Goal: Task Accomplishment & Management: Use online tool/utility

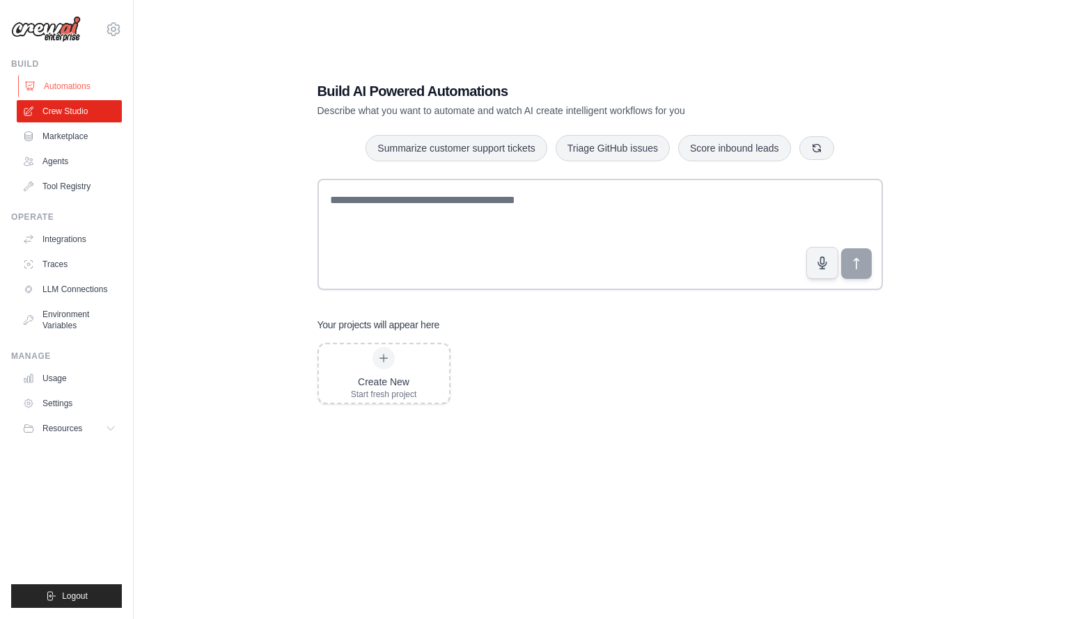
click at [72, 86] on link "Automations" at bounding box center [70, 86] width 105 height 22
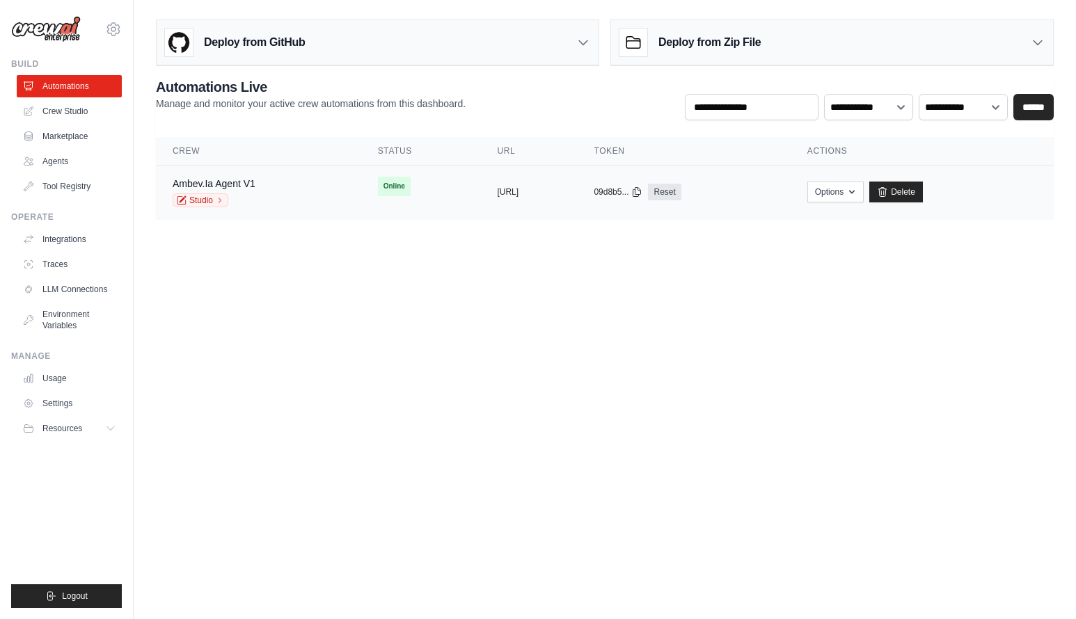
click at [279, 184] on div "Ambev.Ia Agent V1 Studio" at bounding box center [259, 192] width 172 height 31
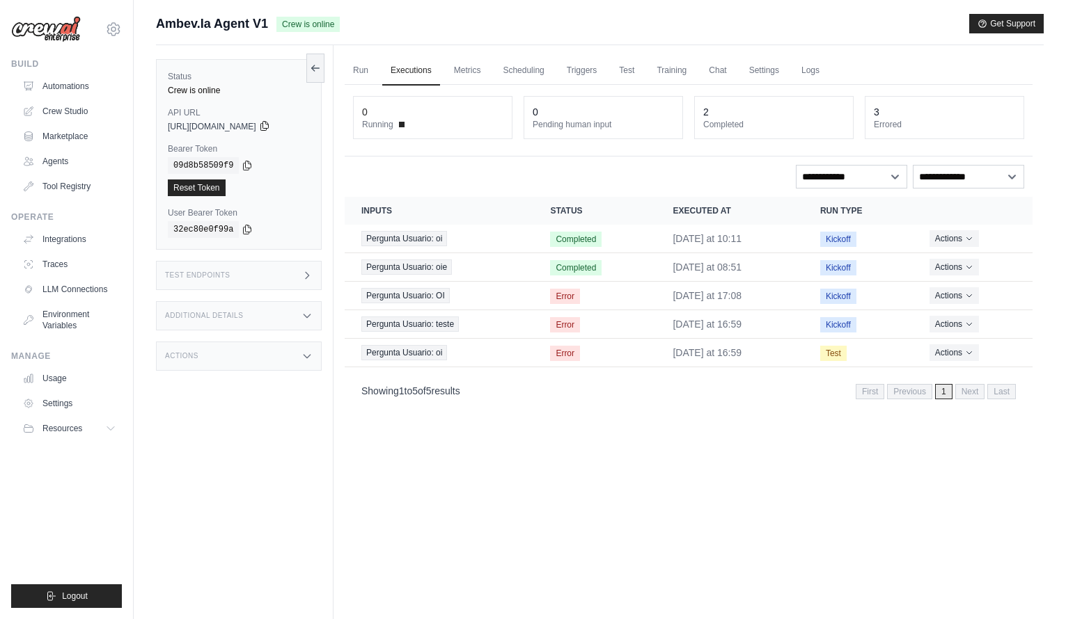
click at [270, 125] on icon at bounding box center [264, 125] width 11 height 11
drag, startPoint x: 78, startPoint y: 91, endPoint x: 116, endPoint y: 131, distance: 54.6
click at [124, 30] on div "[PERSON_NAME][EMAIL_ADDRESS][PERSON_NAME][DOMAIN_NAME] Ambev - SAZ ✓ Your organ…" at bounding box center [67, 309] width 134 height 619
click at [116, 32] on icon at bounding box center [113, 29] width 17 height 17
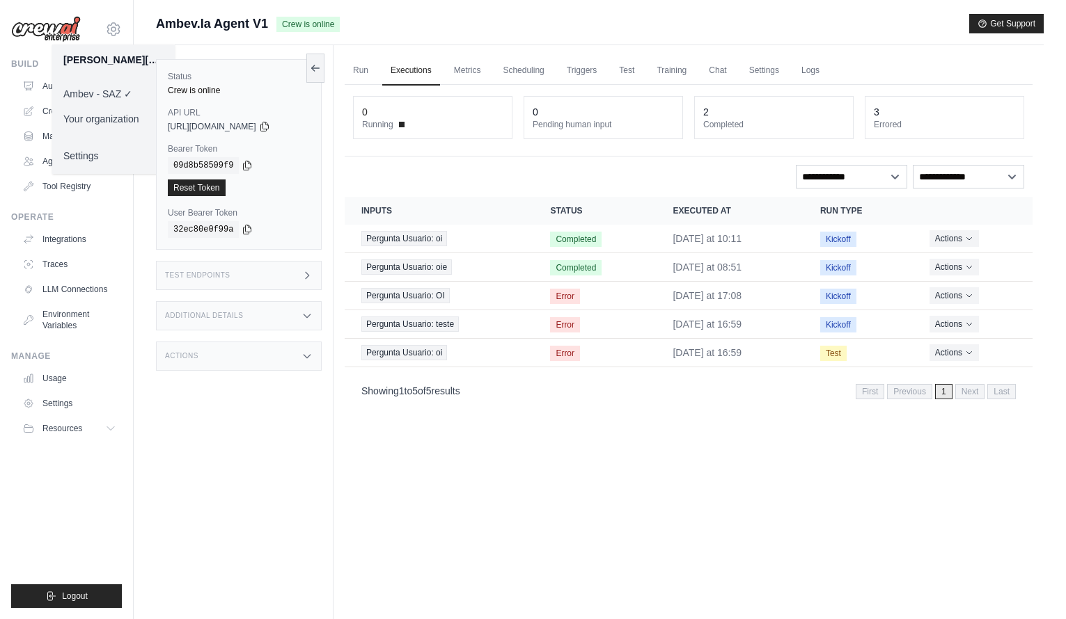
click at [626, 529] on div "Run Executions Metrics Scheduling Triggers Test Training Chat Settings Logs 0 R…" at bounding box center [688, 354] width 710 height 619
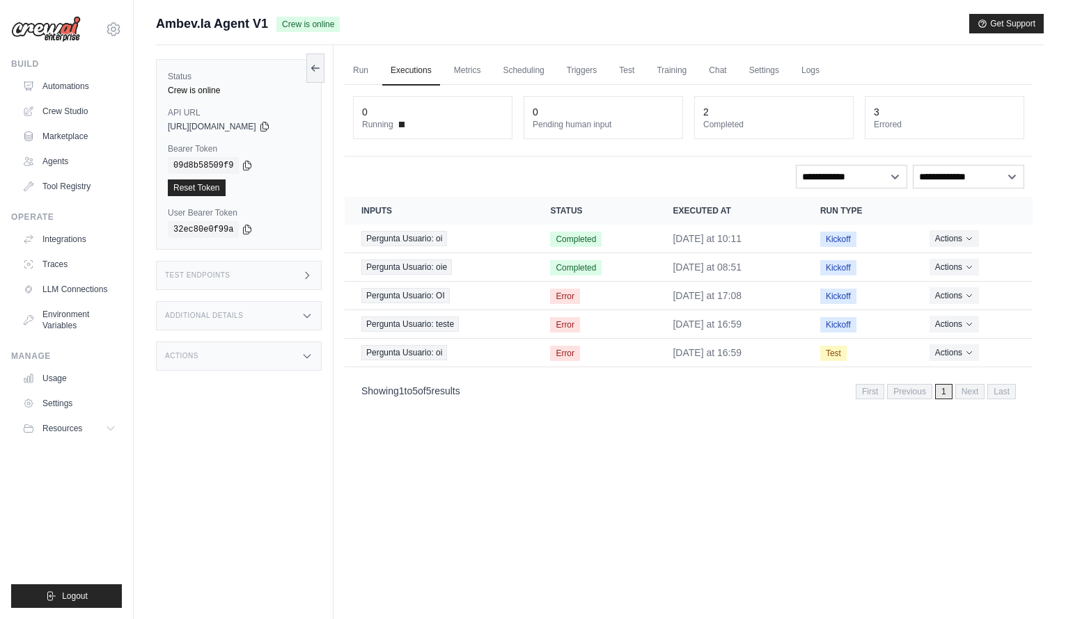
click at [749, 463] on div "Run Executions Metrics Scheduling Triggers Test Training Chat Settings Logs 0 R…" at bounding box center [688, 354] width 710 height 619
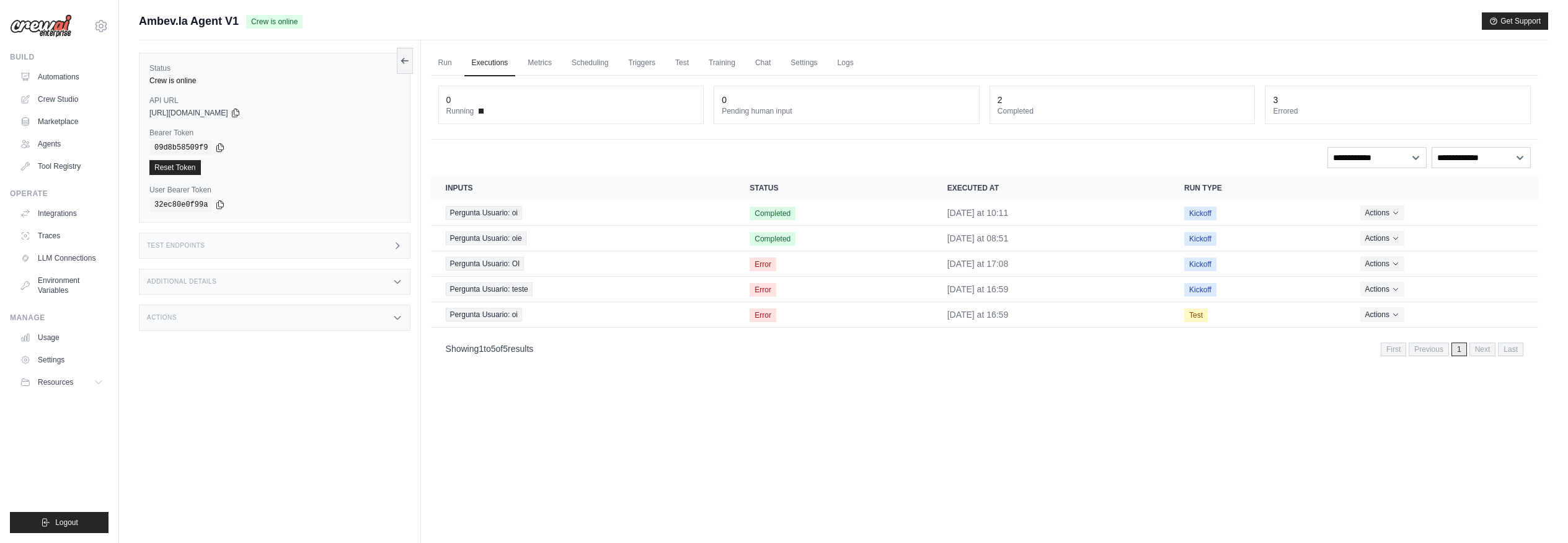
click at [343, 250] on div "Test Endpoints" at bounding box center [274, 245] width 272 height 26
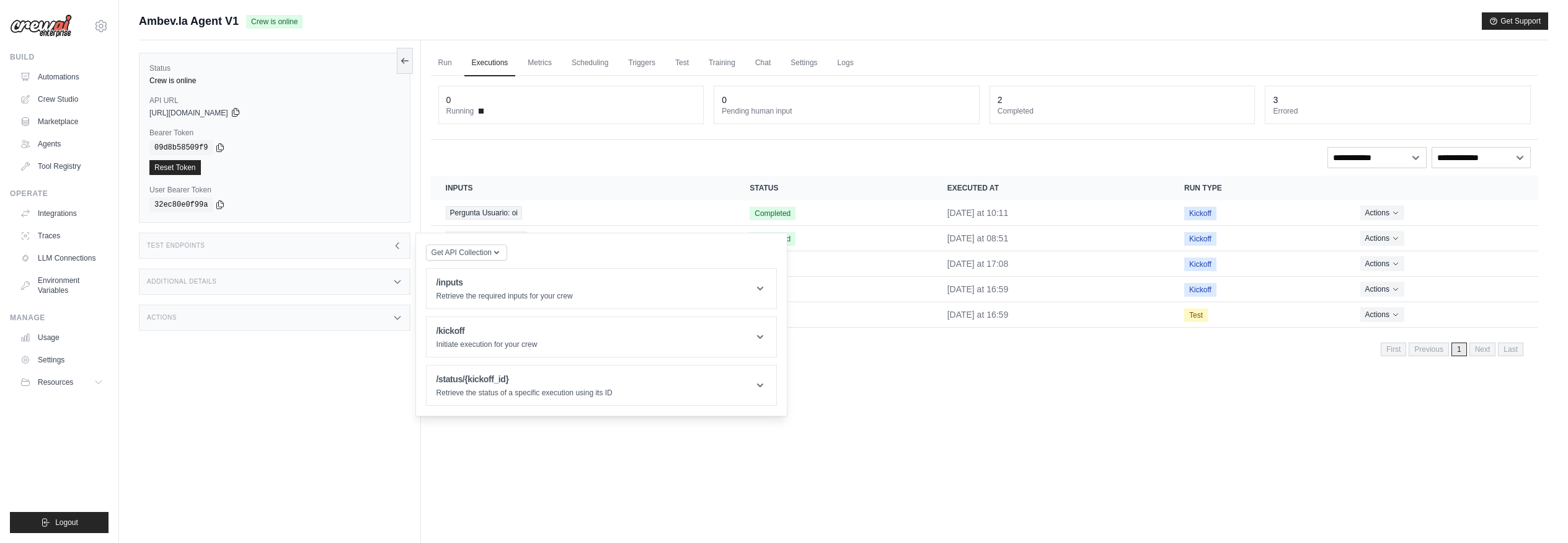
click at [239, 112] on icon at bounding box center [235, 112] width 7 height 8
click at [288, 248] on div "Test Endpoints" at bounding box center [274, 245] width 272 height 26
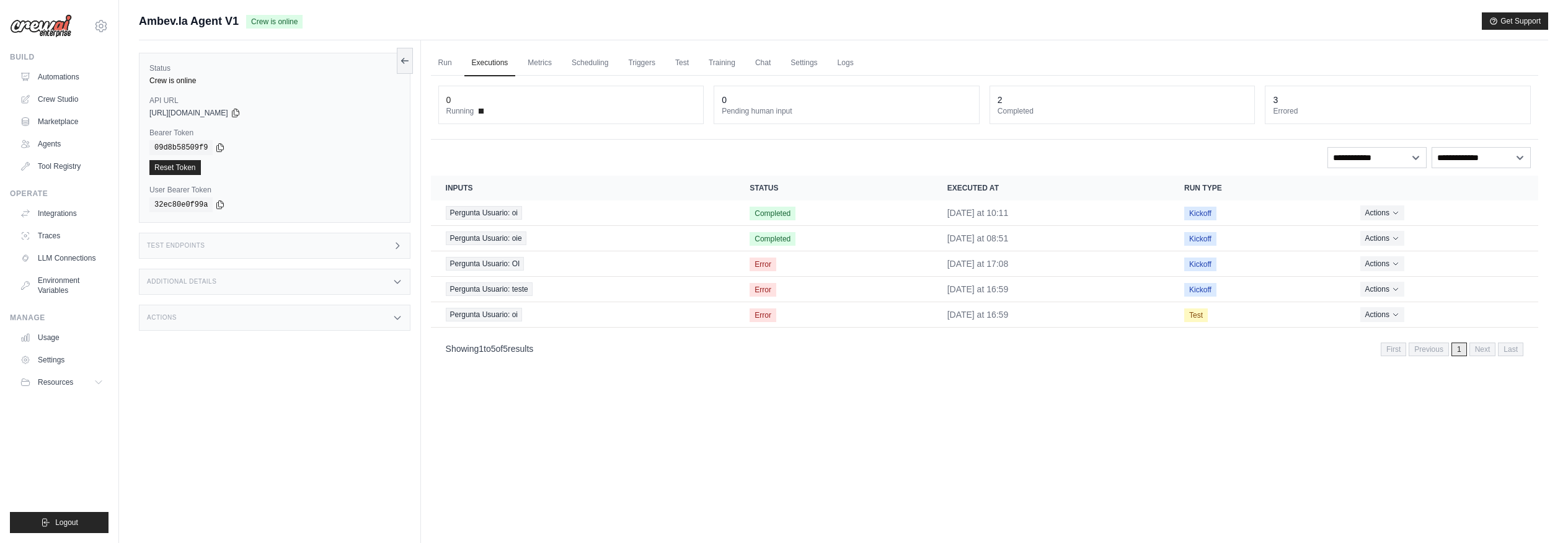
click at [288, 248] on div "Test Endpoints" at bounding box center [274, 245] width 272 height 26
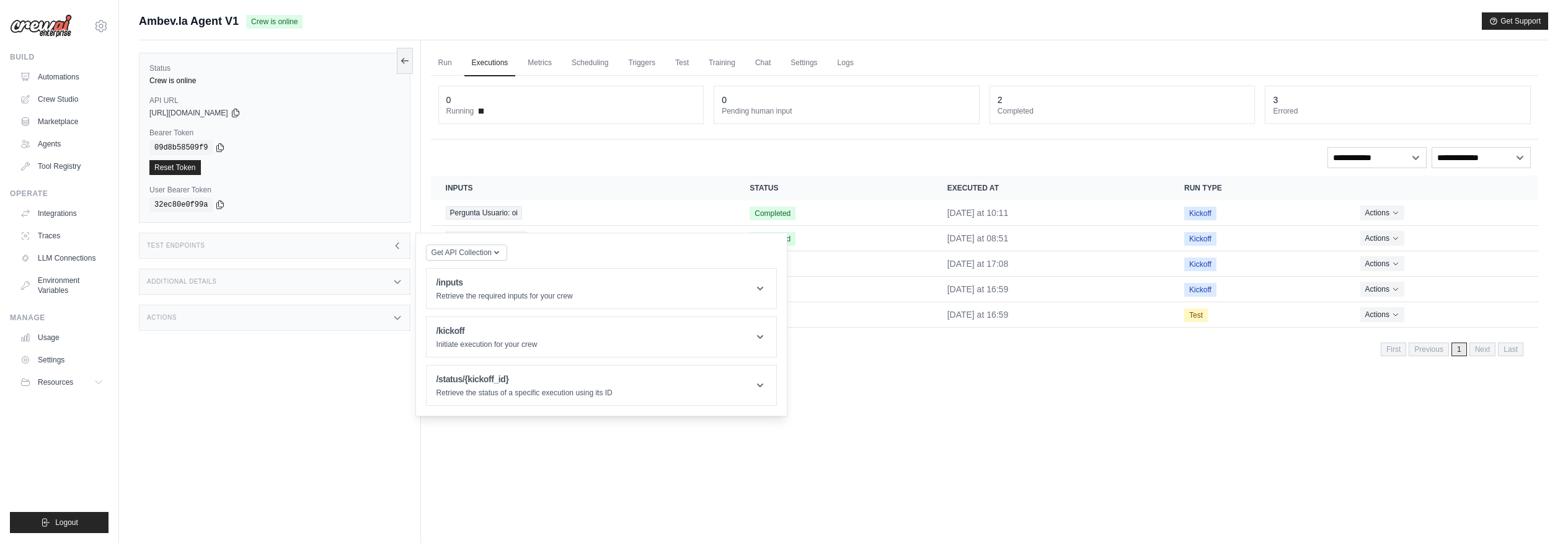
click at [350, 279] on div "Additional Details" at bounding box center [274, 281] width 272 height 26
click at [314, 410] on div "Status Crew is online API URL copied [URL][DOMAIN_NAME] Bearer Token copied 09d…" at bounding box center [280, 311] width 282 height 543
click at [334, 389] on div "Actions" at bounding box center [274, 391] width 272 height 26
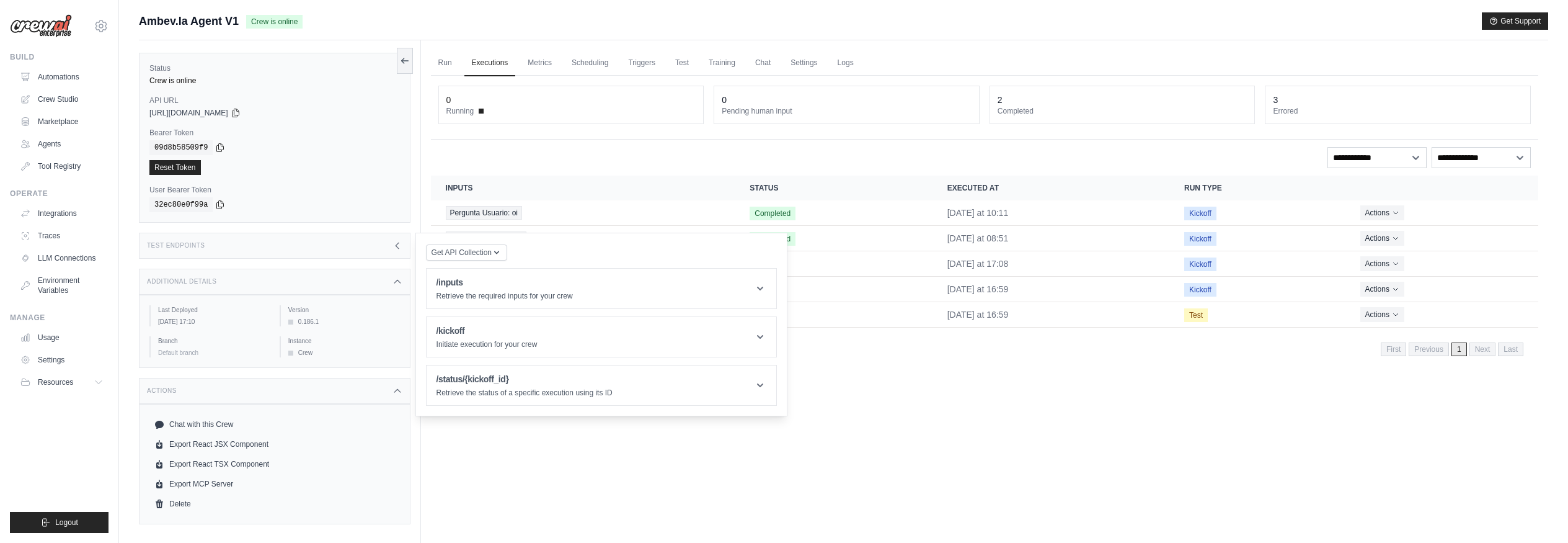
scroll to position [23, 0]
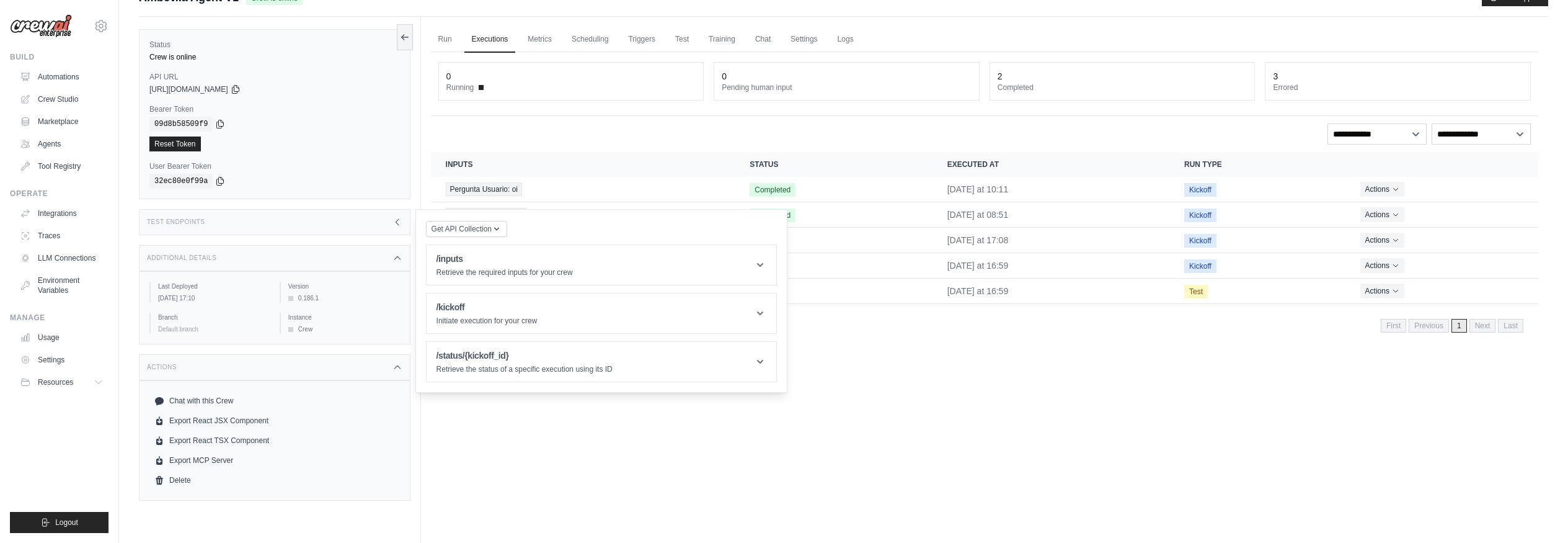
click at [296, 102] on div "Status Crew is online API URL copied [URL][DOMAIN_NAME] Bearer Token copied 09d…" at bounding box center [274, 114] width 272 height 170
click at [209, 125] on code "09d8b58509f9" at bounding box center [181, 124] width 63 height 15
click at [241, 151] on div "Reset Token" at bounding box center [274, 144] width 250 height 15
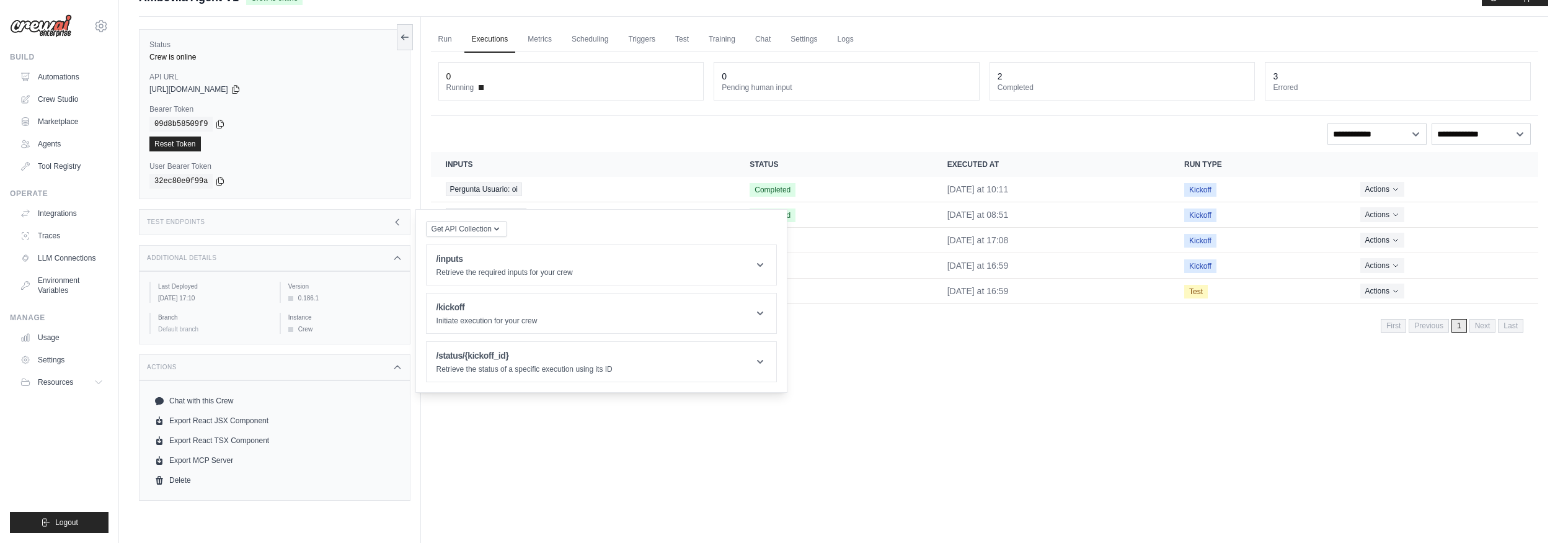
scroll to position [0, 0]
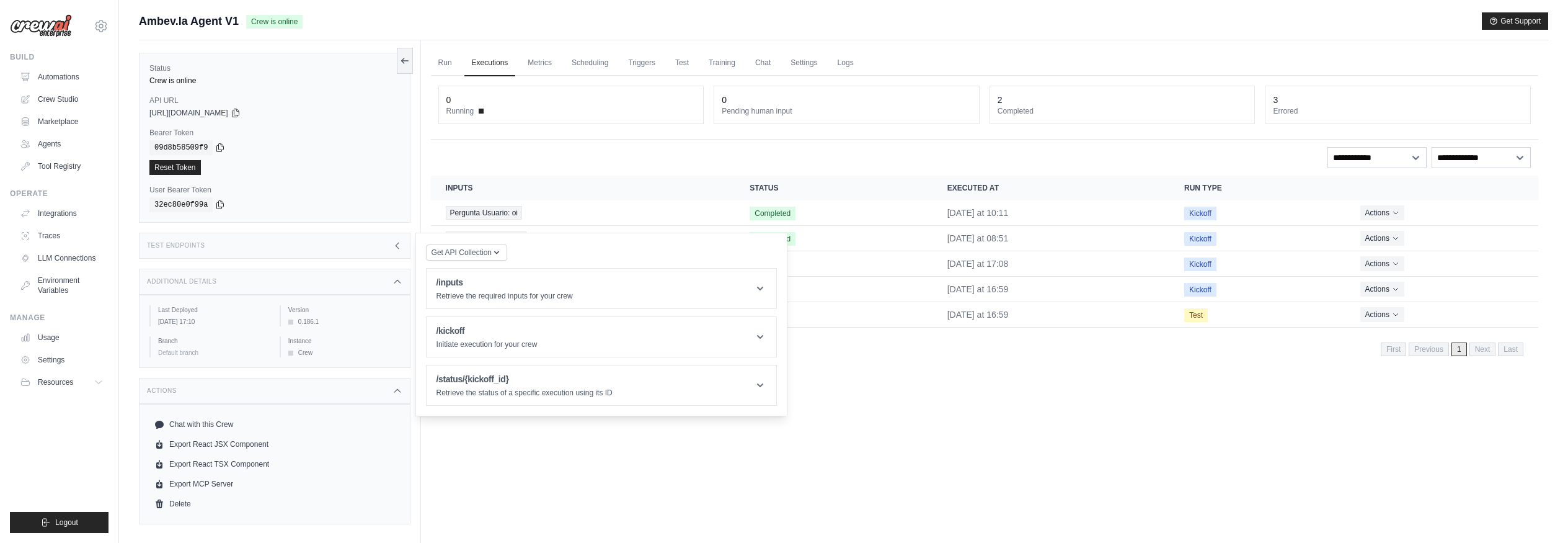
click at [334, 248] on div "Test Endpoints" at bounding box center [274, 245] width 272 height 26
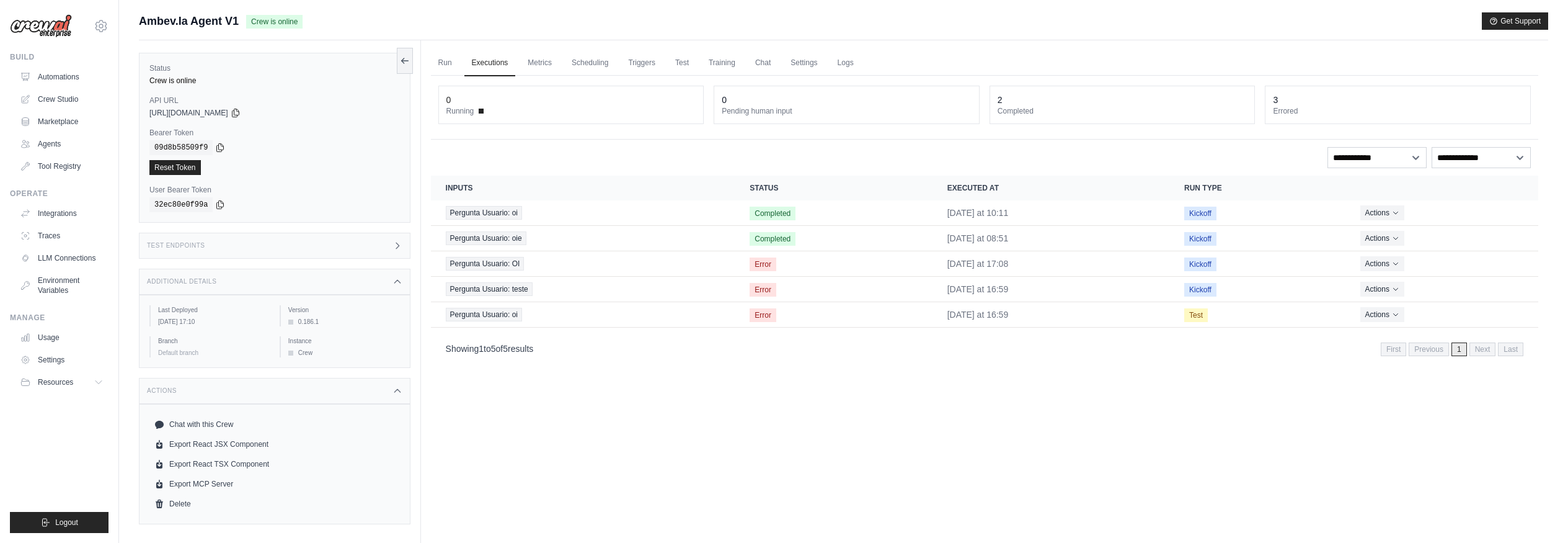
click at [347, 246] on div "Test Endpoints" at bounding box center [274, 245] width 272 height 26
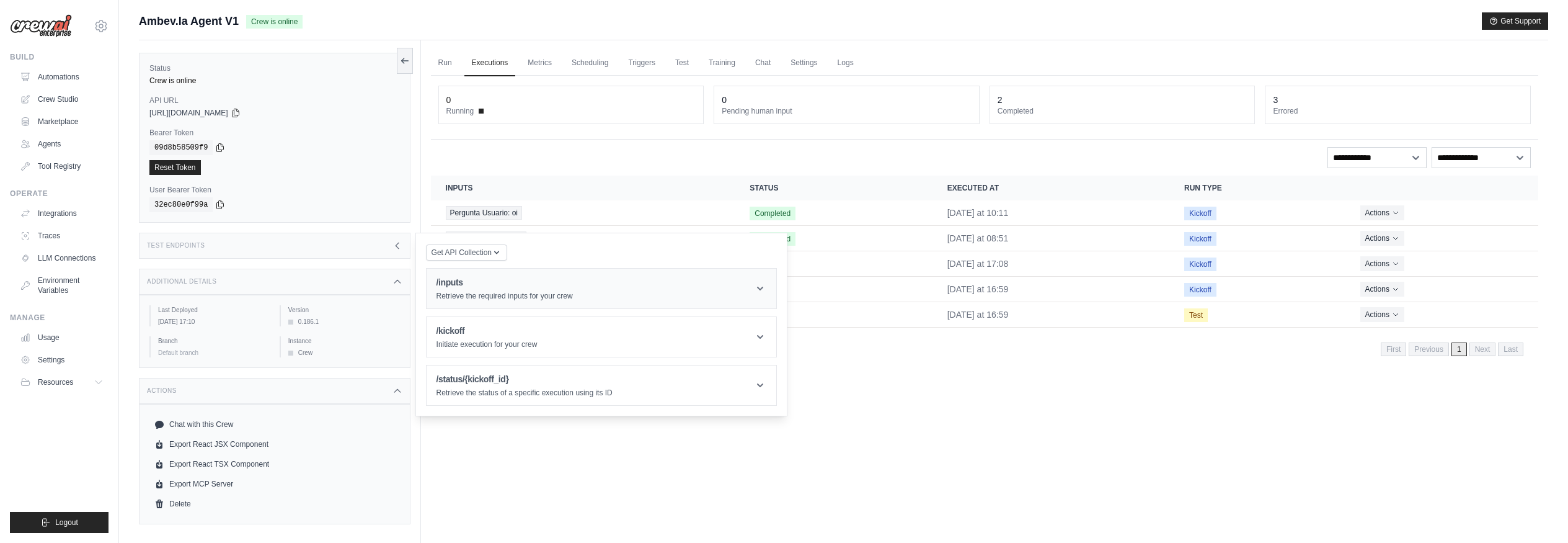
click at [568, 303] on header "/inputs Retrieve the required inputs for your crew" at bounding box center [601, 288] width 350 height 40
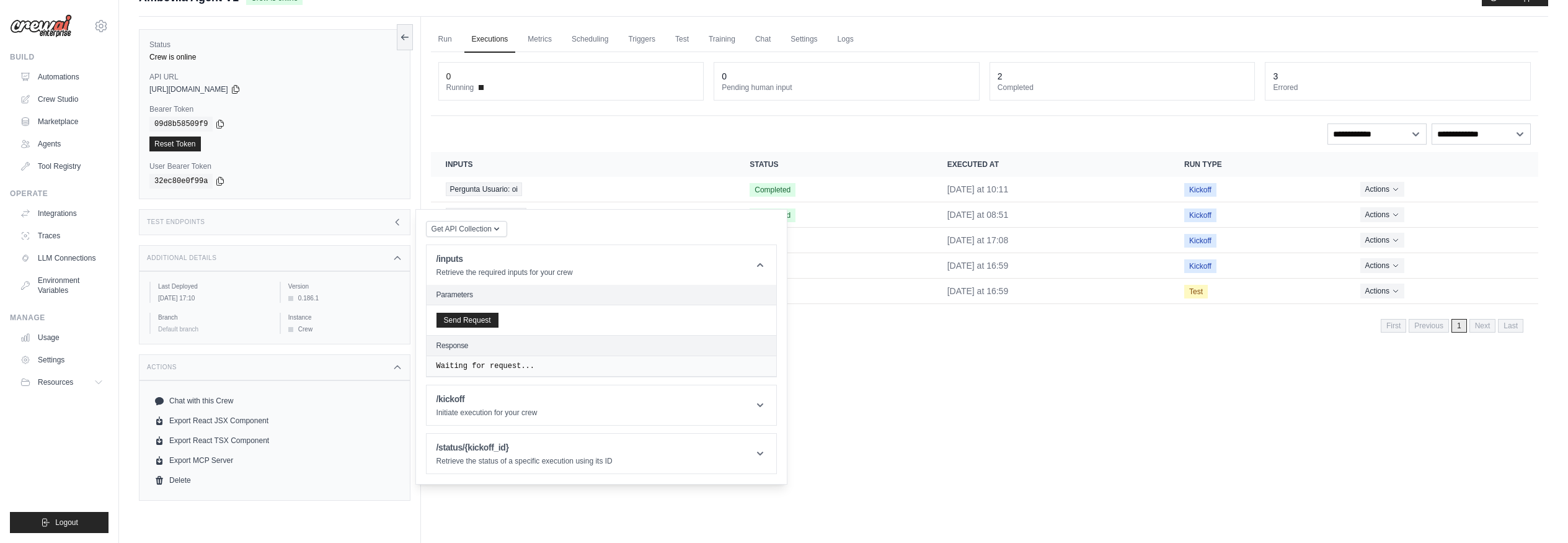
scroll to position [53, 0]
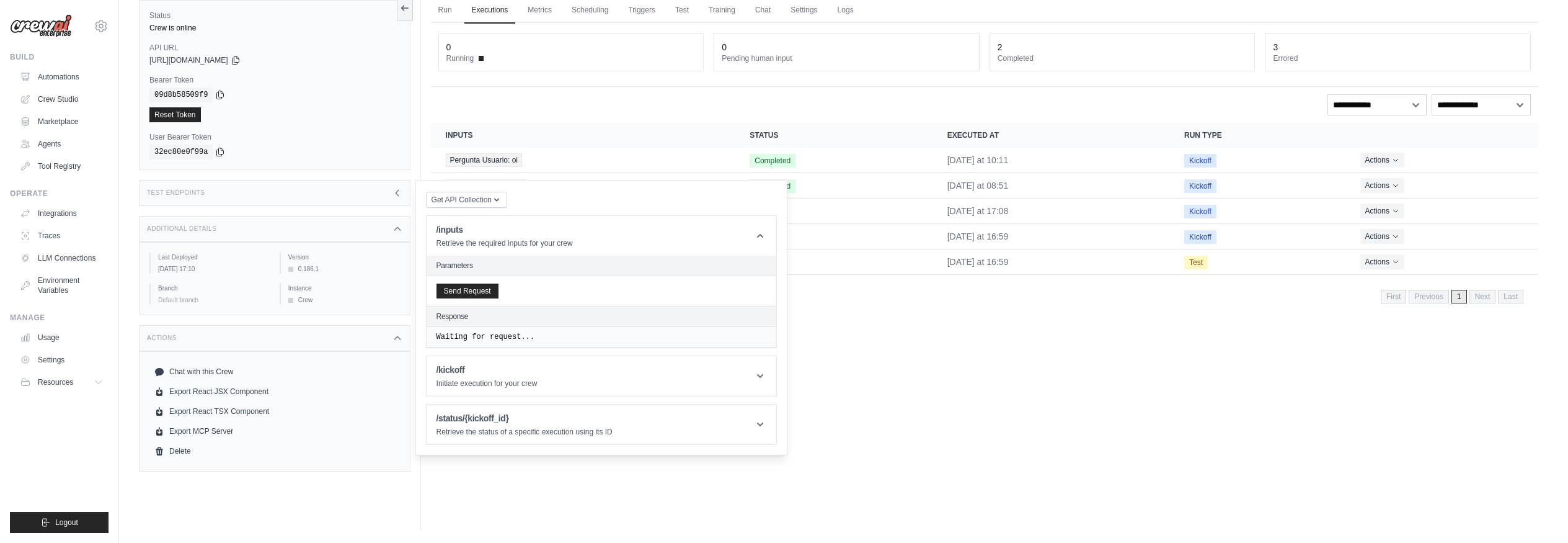
click at [949, 344] on div "Run Executions Metrics Scheduling Triggers Test Training Chat Settings Logs 0 R…" at bounding box center [984, 259] width 1127 height 543
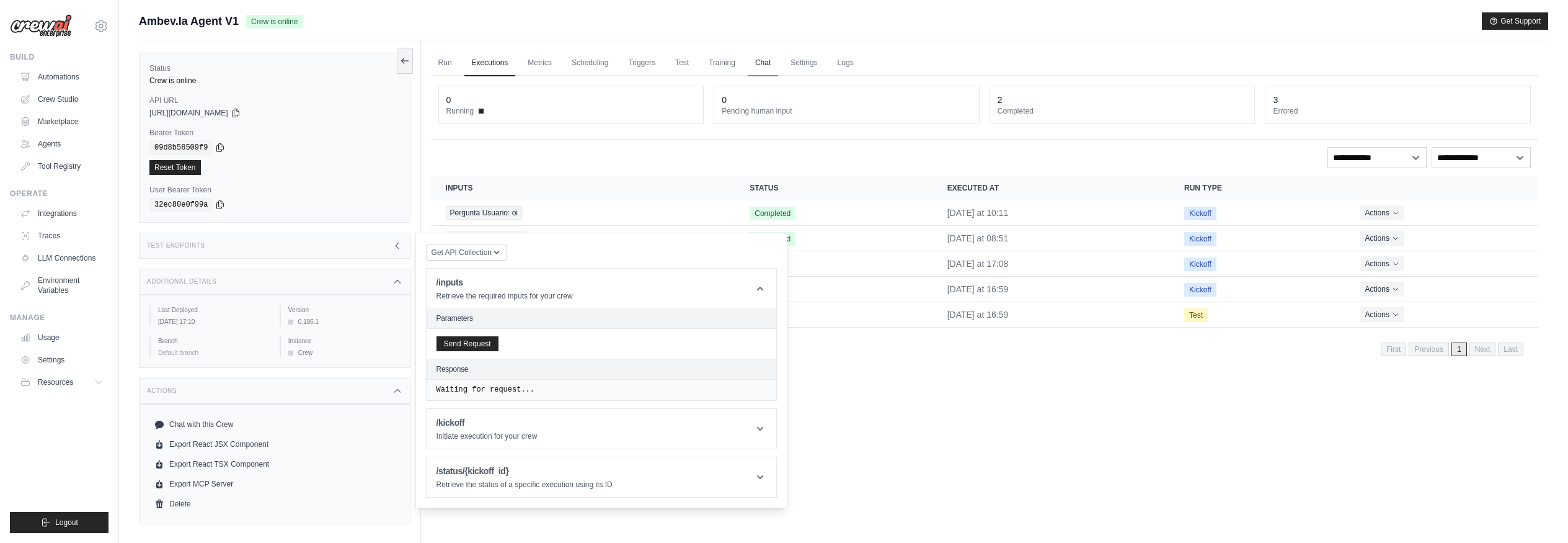
click at [764, 66] on link "Chat" at bounding box center [763, 62] width 30 height 26
drag, startPoint x: 178, startPoint y: 128, endPoint x: 124, endPoint y: 131, distance: 54.1
click at [124, 131] on div "Submit a support request Describe your issue or question * Please be specific a…" at bounding box center [844, 298] width 1450 height 571
copy label "Bearer Token"
click at [211, 4] on main "Submit a support request Describe your issue or question * Please be specific a…" at bounding box center [844, 298] width 1450 height 596
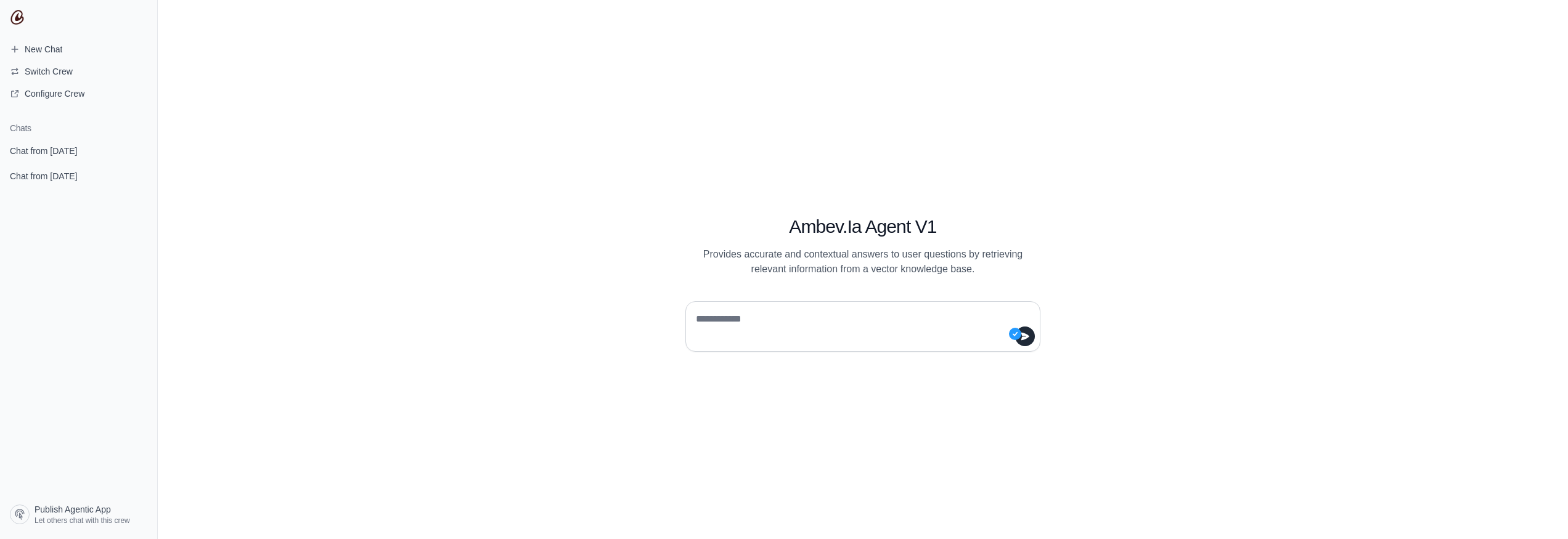
click at [414, 185] on div "Ambev.Ia Agent V1 Provides accurate and contextual answers to user questions by…" at bounding box center [862, 269] width 1410 height 539
